Goal: Find specific page/section: Find specific page/section

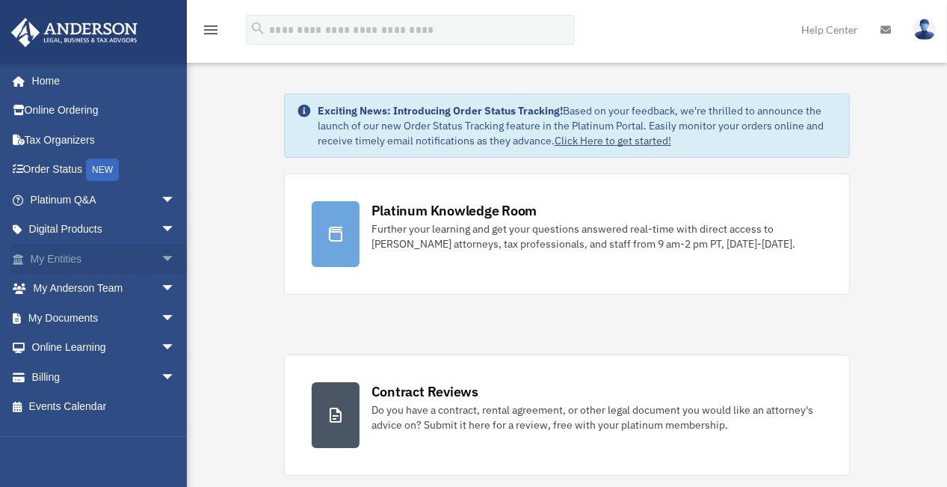
click at [45, 251] on link "My Entities arrow_drop_down" at bounding box center [104, 259] width 188 height 30
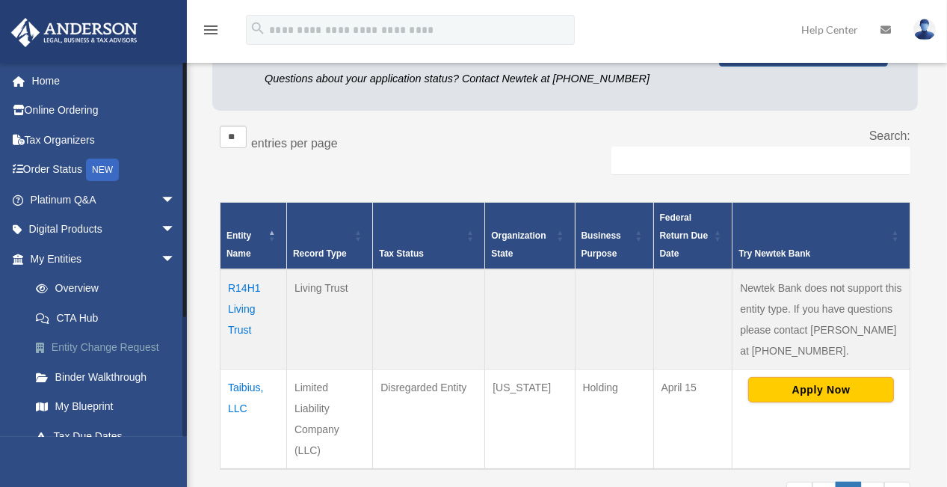
scroll to position [122, 0]
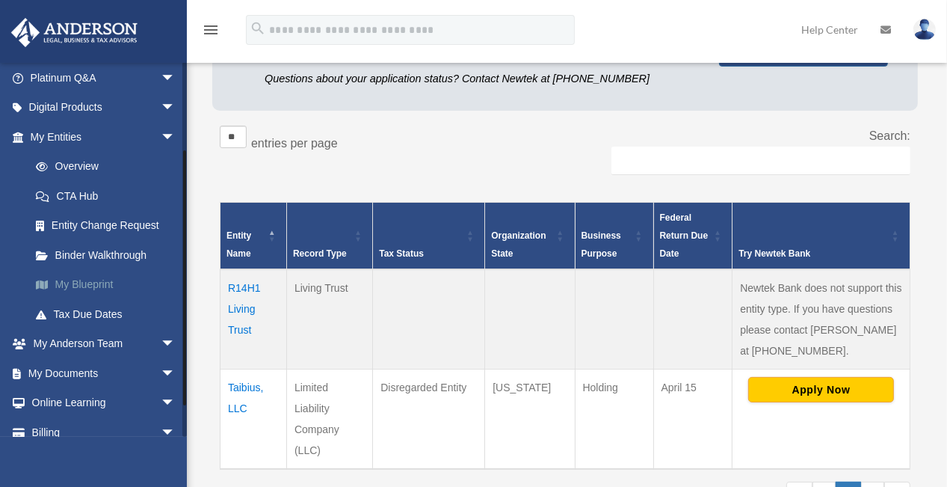
click at [87, 283] on link "My Blueprint" at bounding box center [109, 285] width 177 height 30
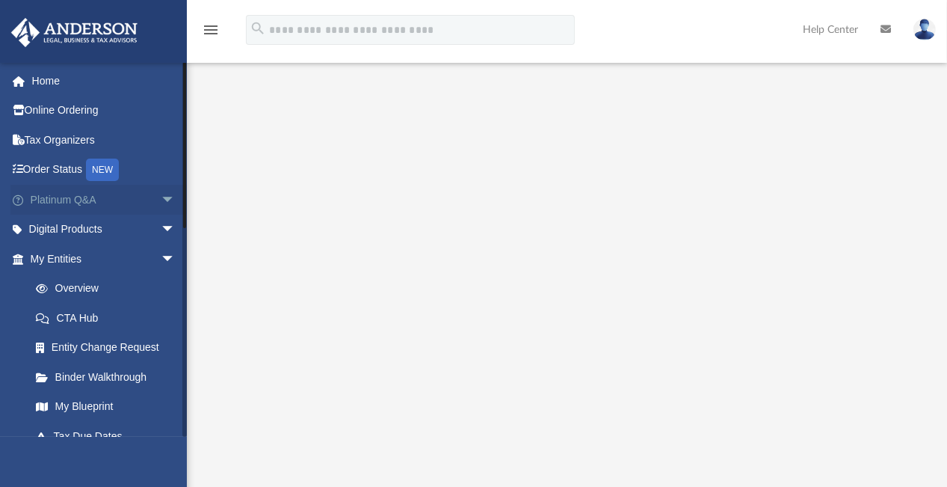
click at [161, 199] on span "arrow_drop_down" at bounding box center [176, 200] width 30 height 31
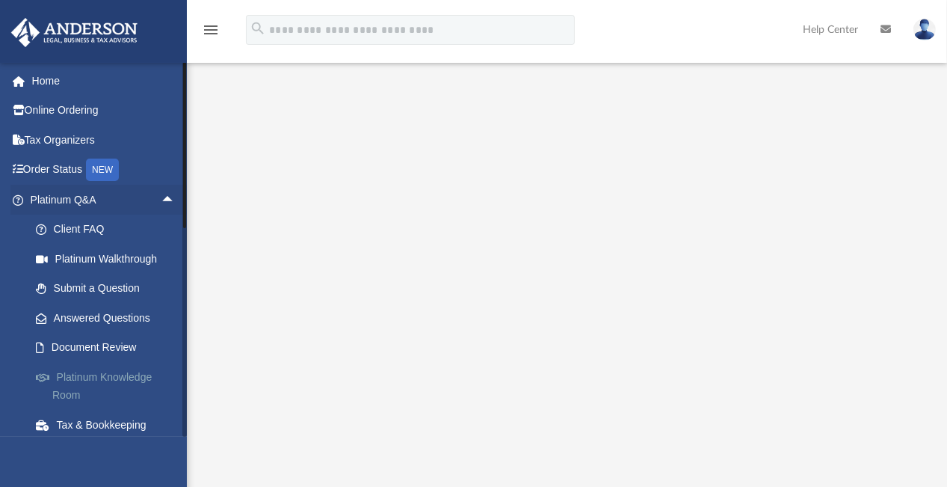
click at [88, 376] on link "Platinum Knowledge Room" at bounding box center [109, 386] width 177 height 48
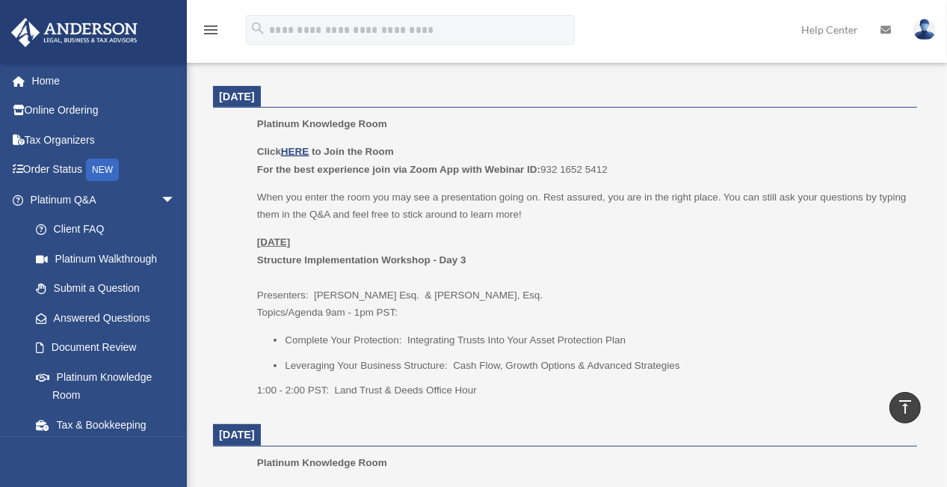
scroll to position [603, 0]
